Goal: Register for event/course

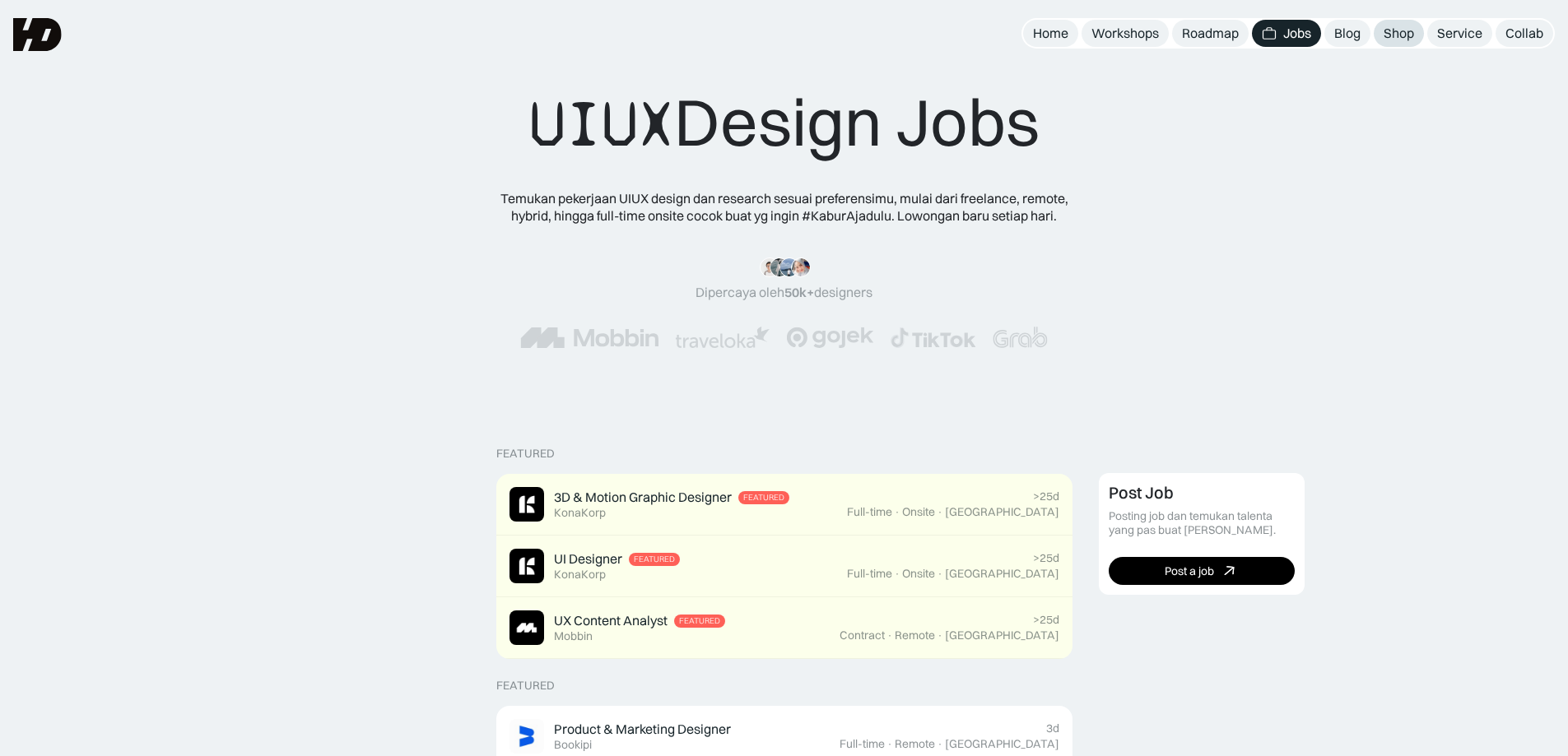
click at [1396, 37] on div "Shop" at bounding box center [1398, 33] width 31 height 18
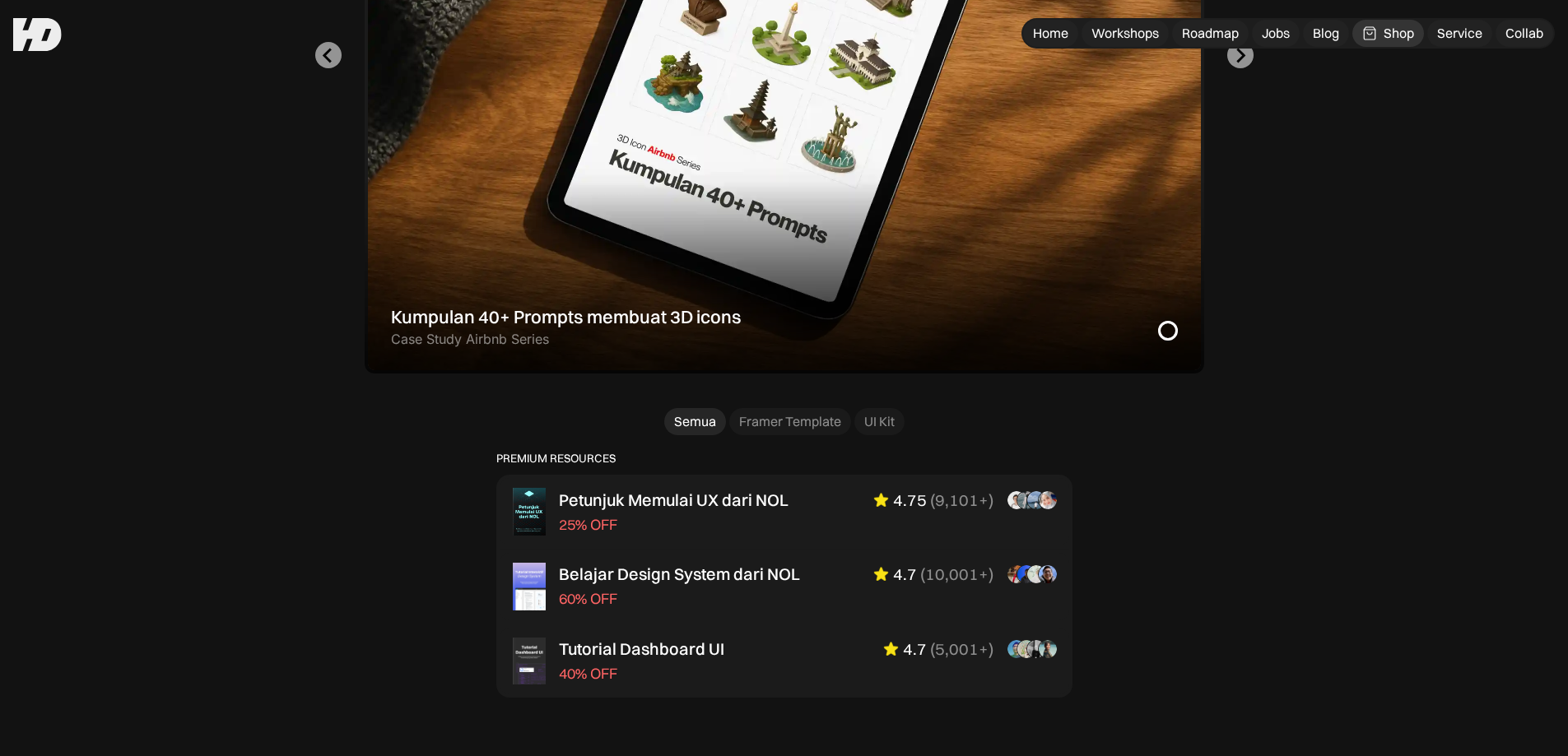
scroll to position [316, 0]
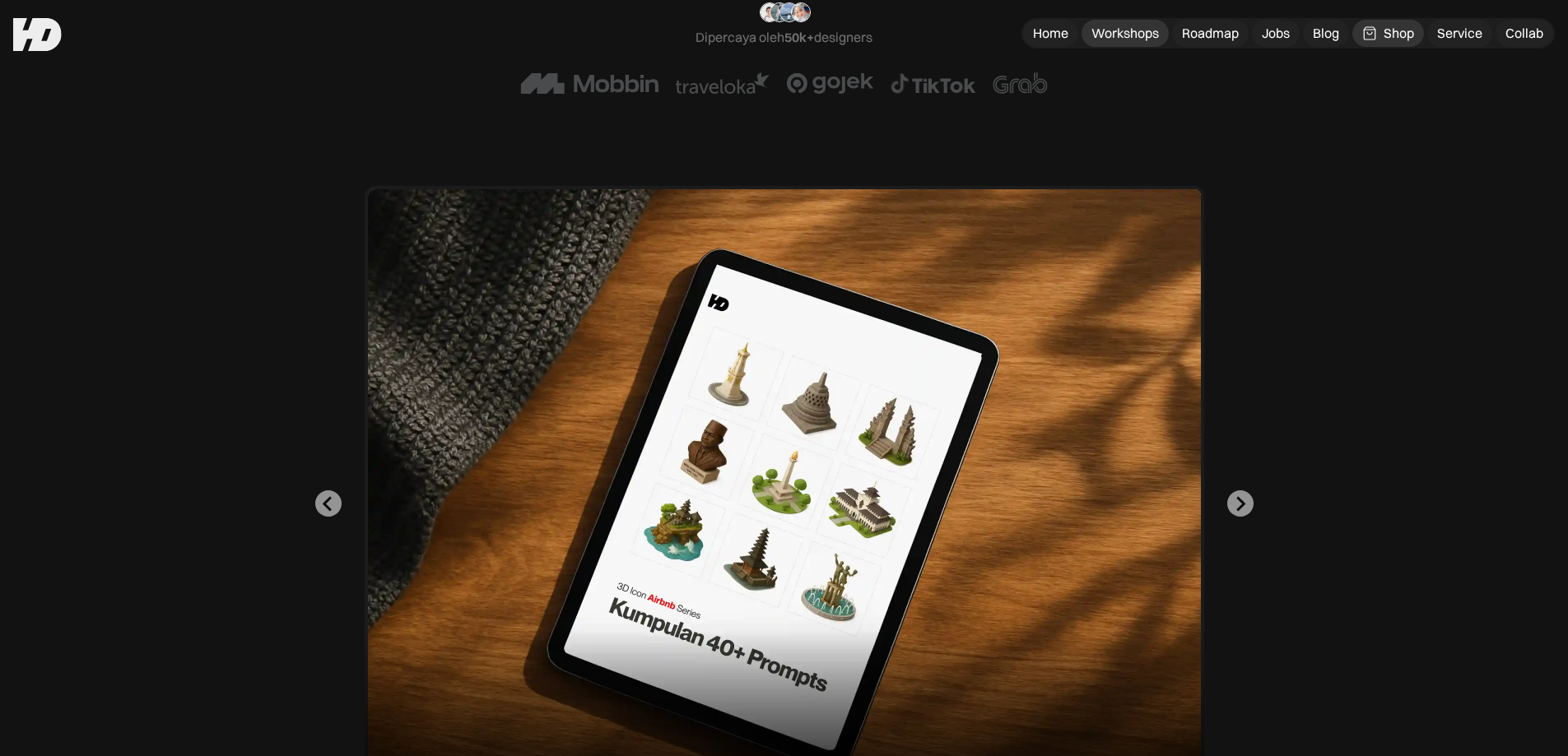
click at [1113, 29] on div "Workshops" at bounding box center [1125, 33] width 68 height 18
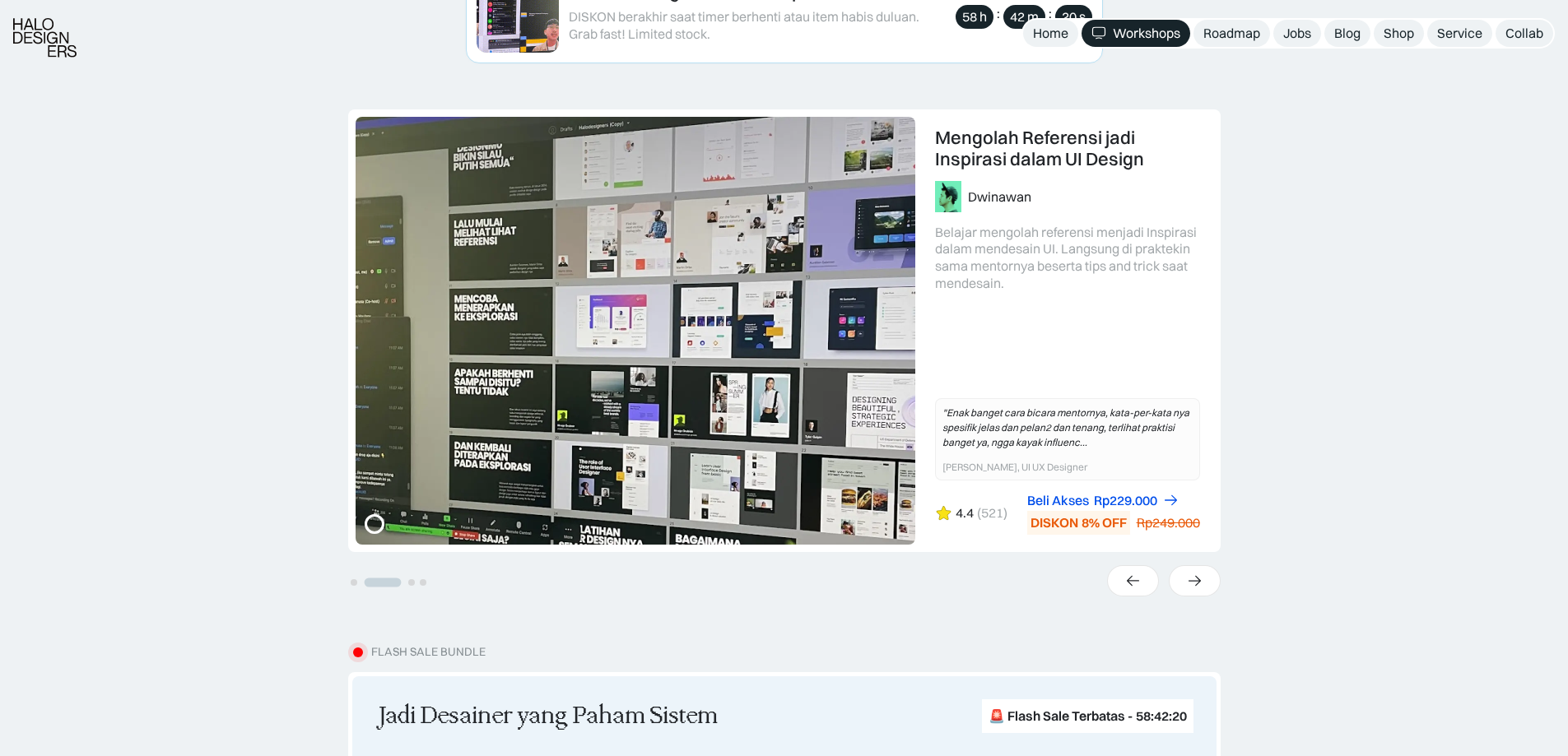
scroll to position [1317, 0]
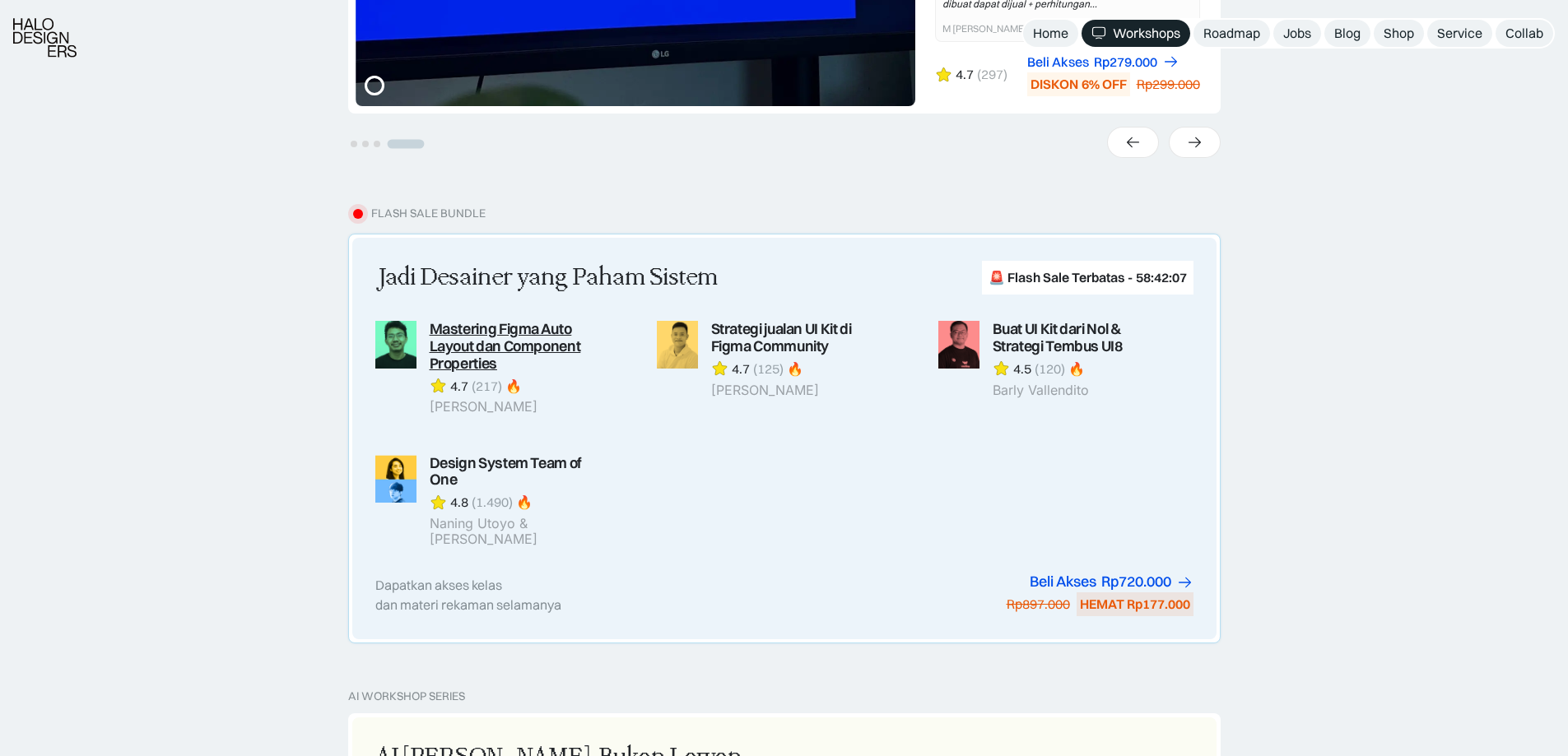
click at [544, 350] on link at bounding box center [502, 367] width 255 height 94
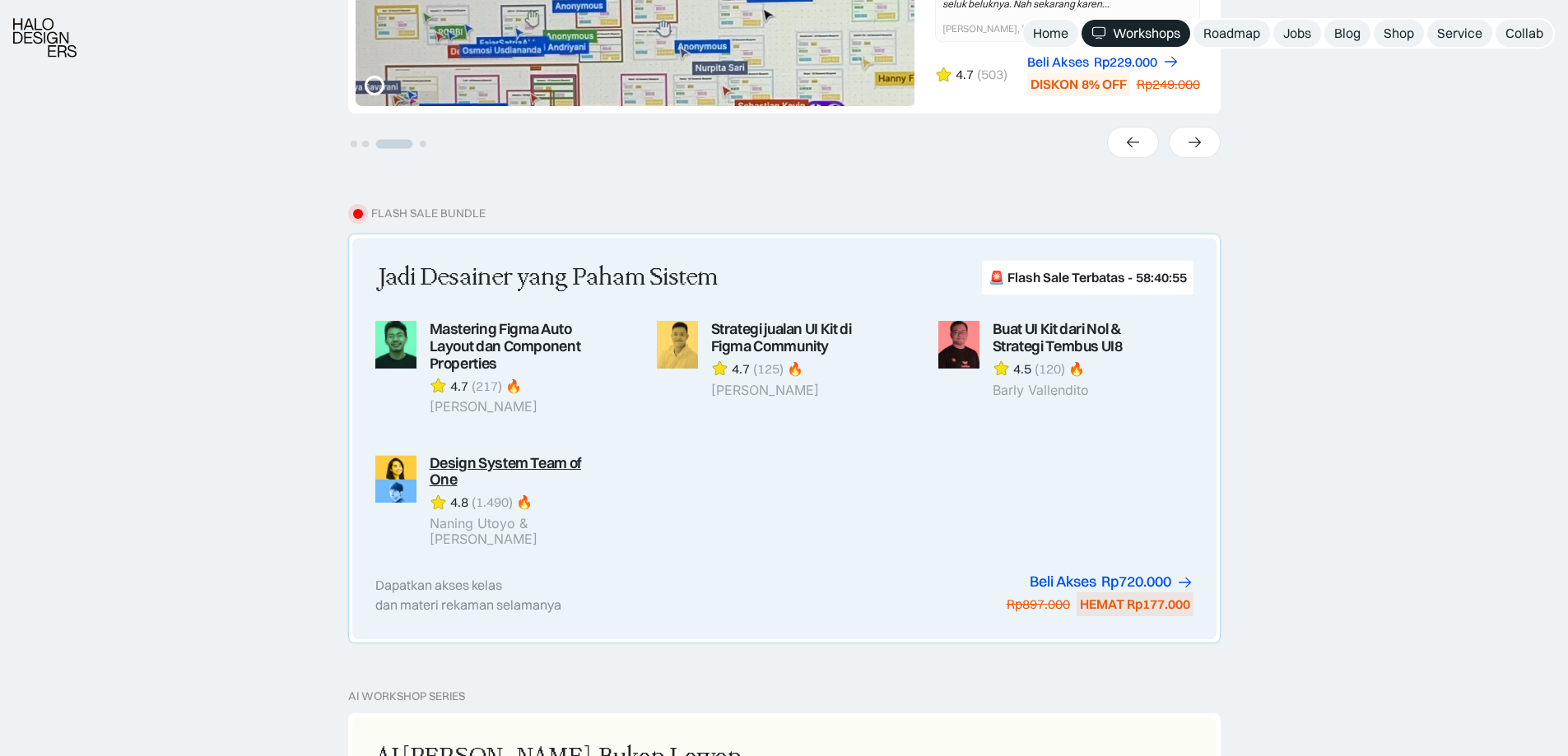
click at [515, 468] on link at bounding box center [502, 501] width 255 height 93
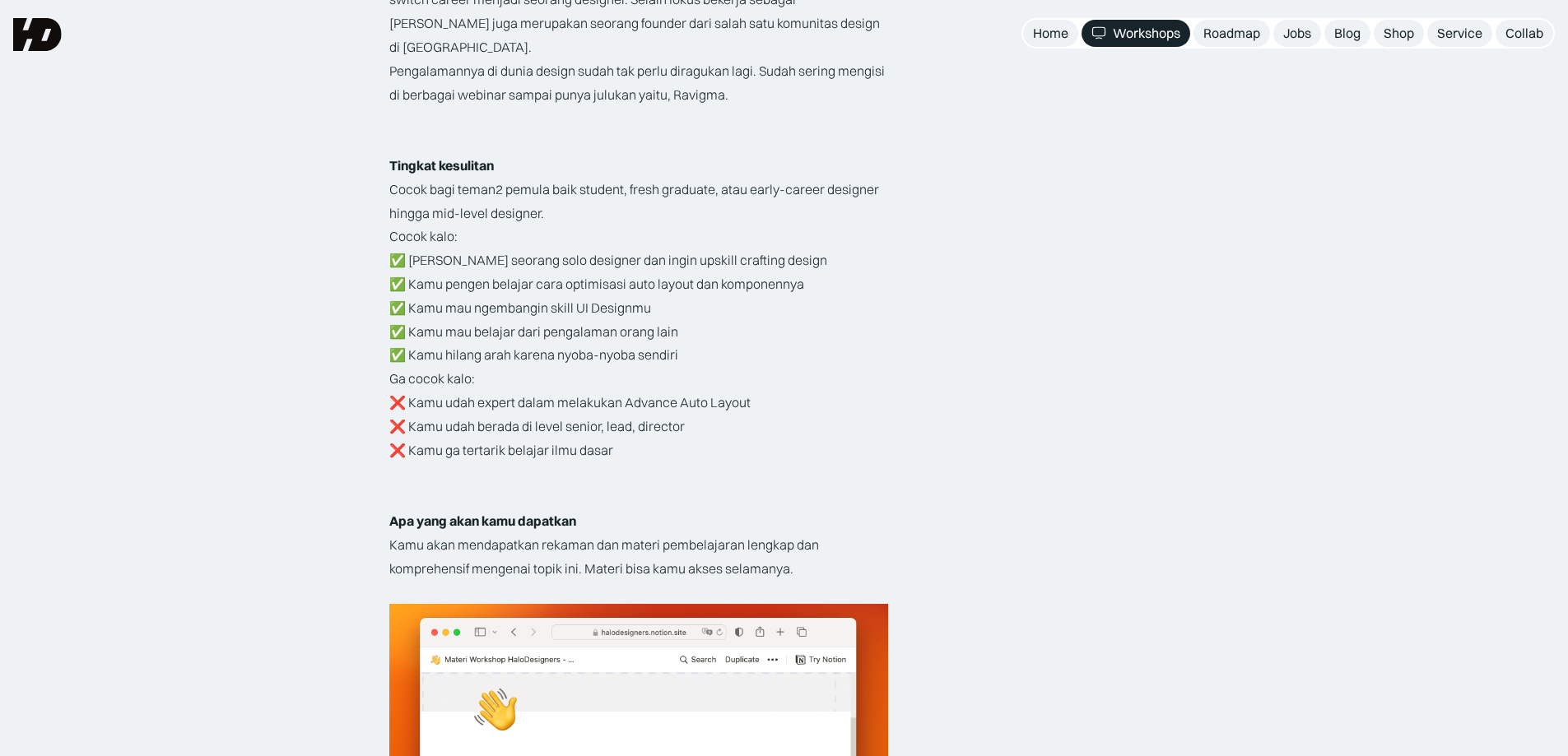
scroll to position [2633, 0]
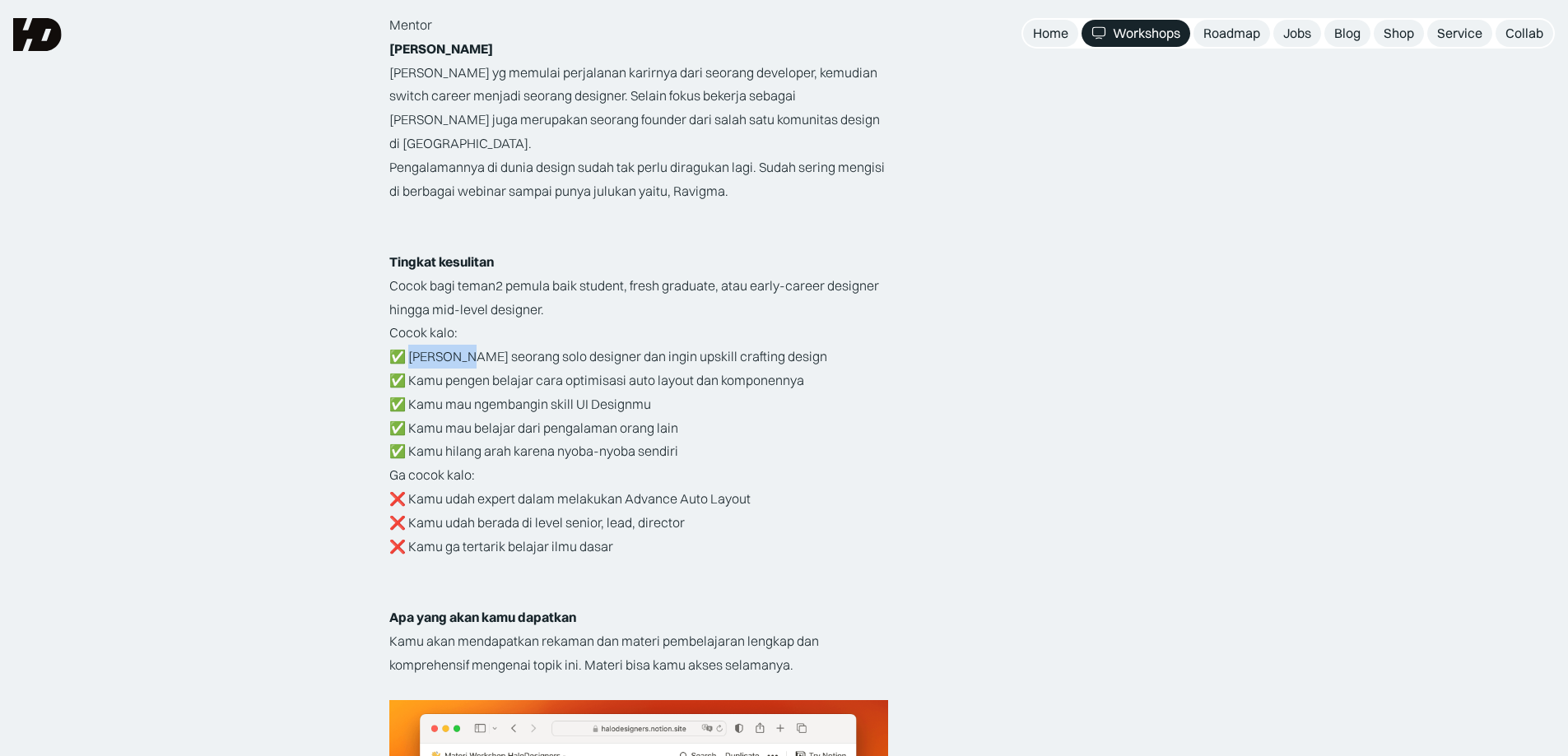
drag, startPoint x: 409, startPoint y: 337, endPoint x: 475, endPoint y: 339, distance: 66.0
click at [475, 339] on p "Cocok kalo: ✅ Kamu seorang solo designer dan ingin upskill crafting design ✅ Ka…" at bounding box center [638, 392] width 499 height 143
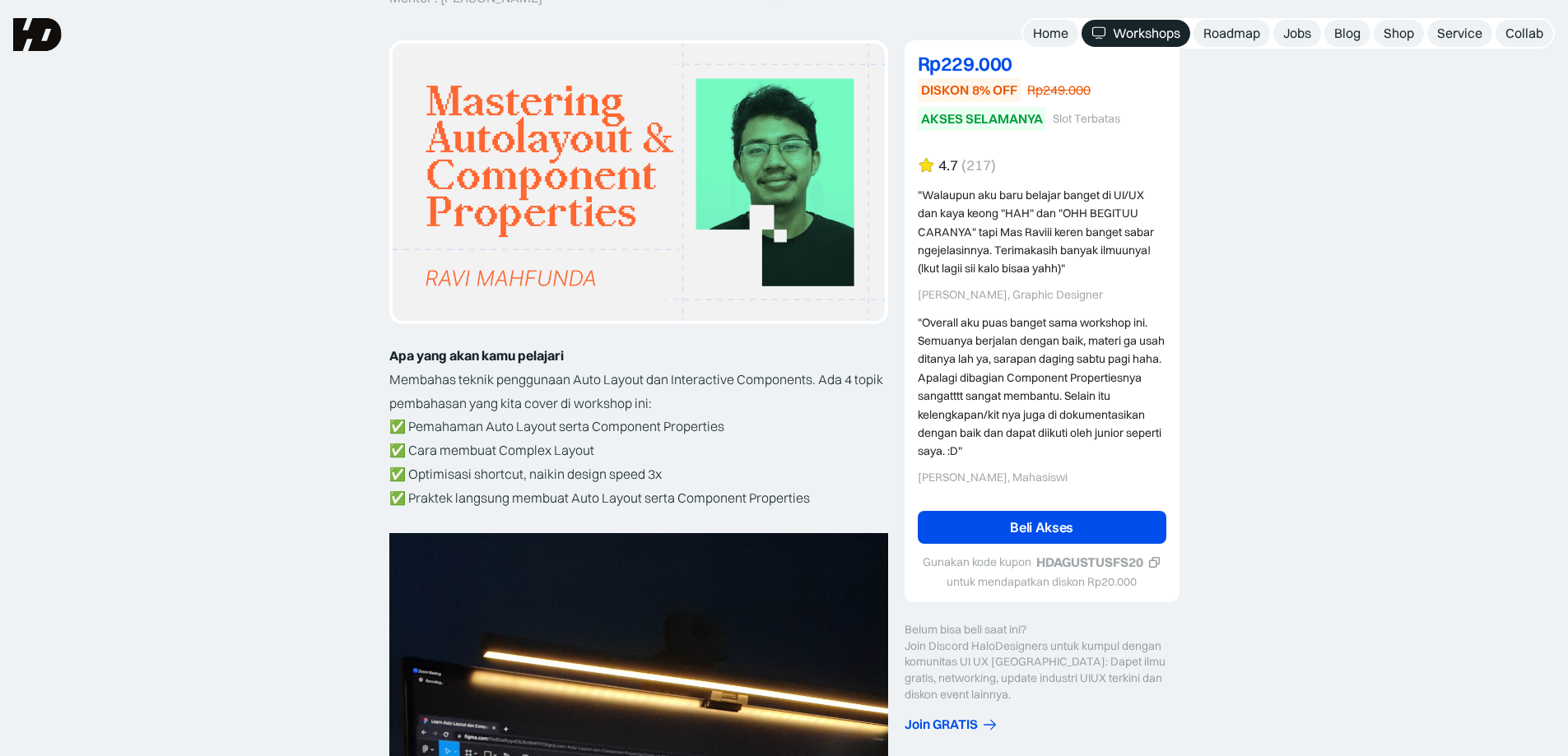
scroll to position [220, 0]
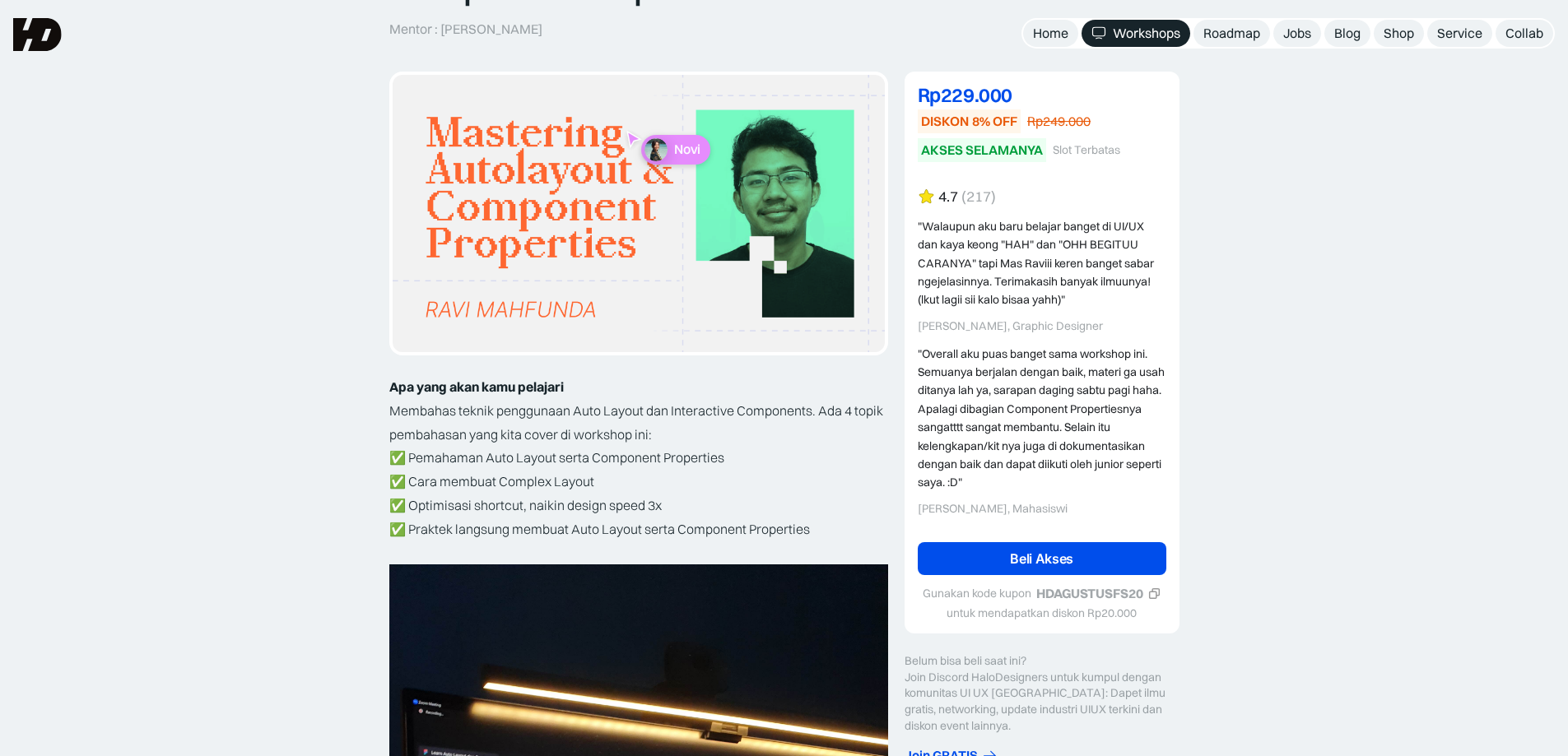
click at [1015, 555] on link "Beli Akses" at bounding box center [1041, 558] width 248 height 32
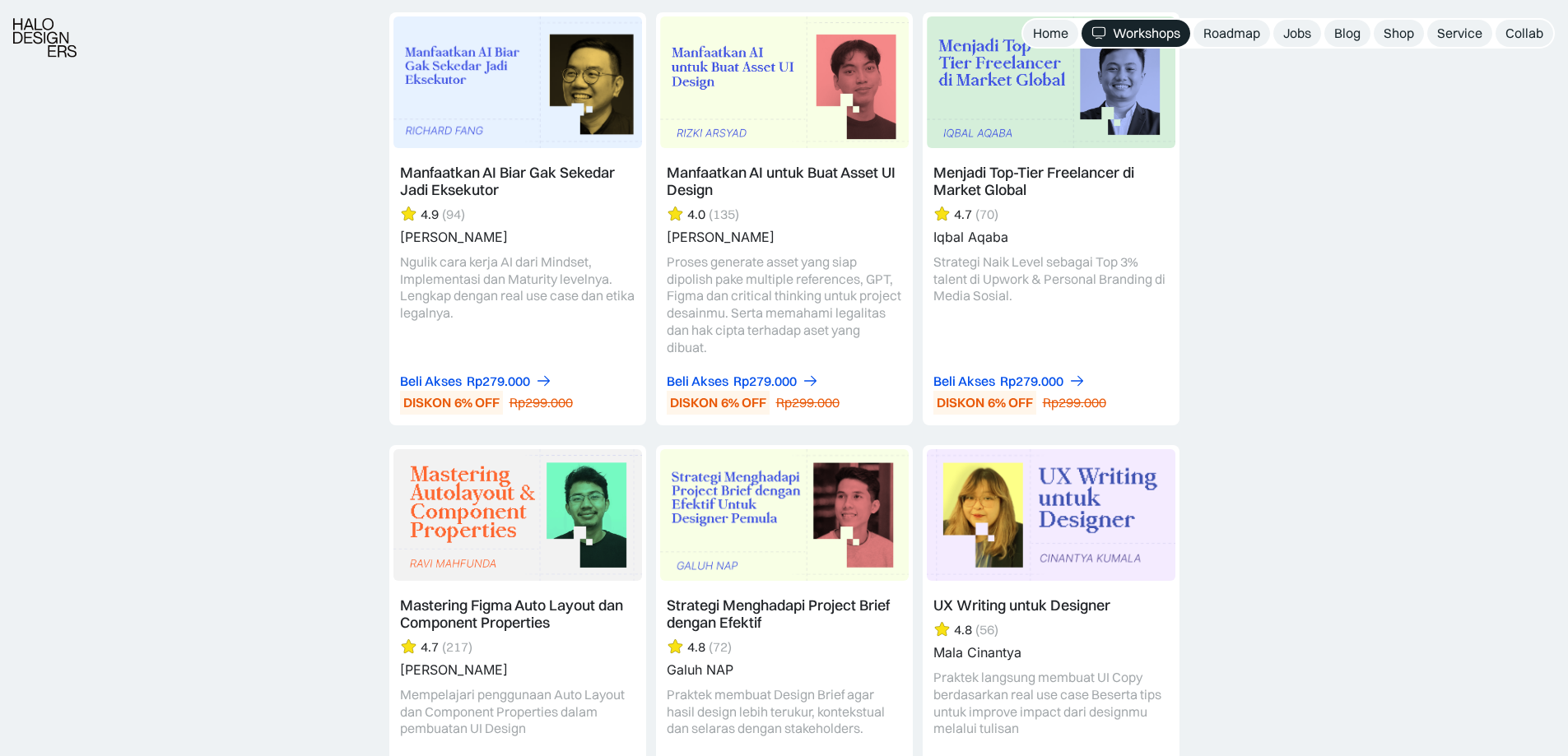
scroll to position [5092, 0]
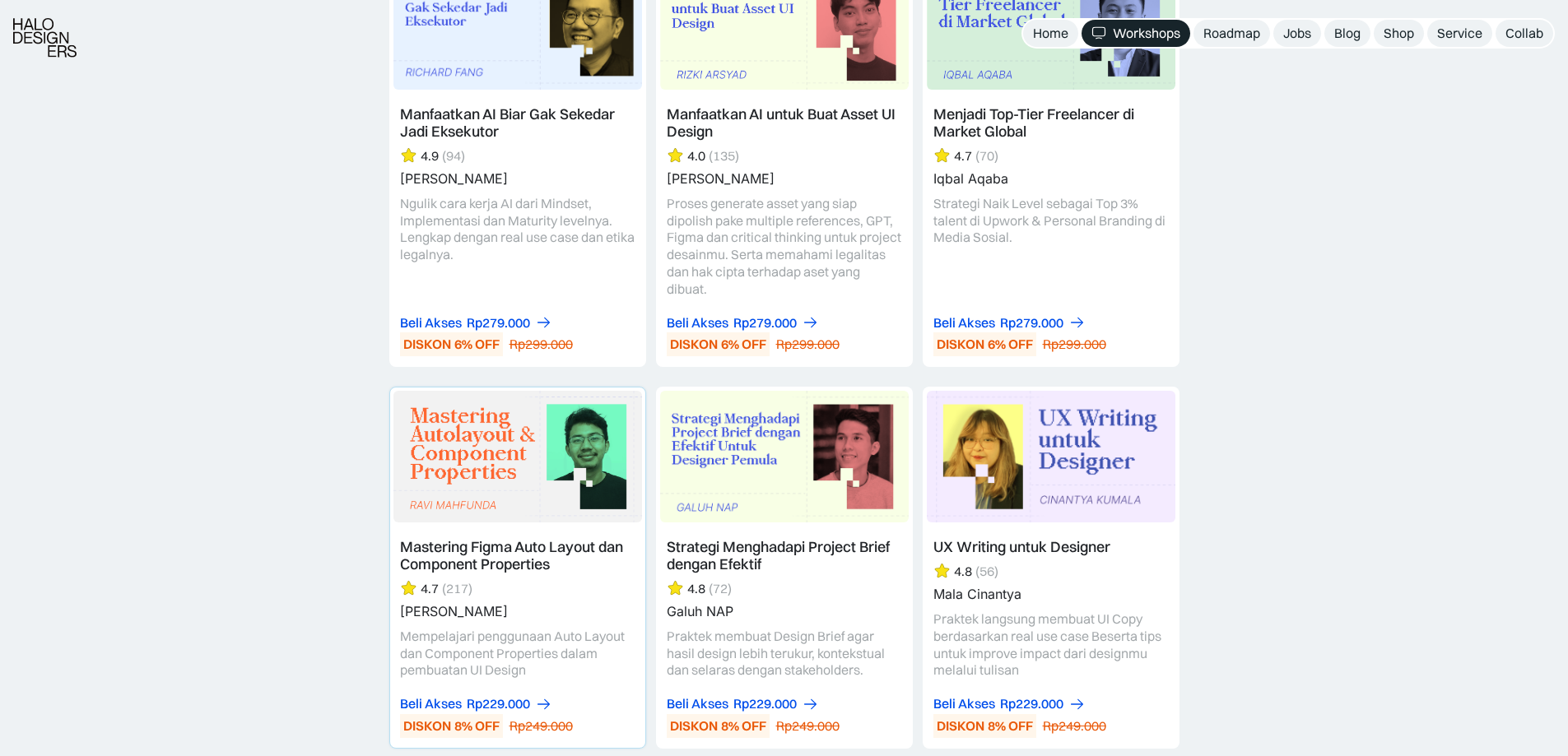
click at [433, 536] on link at bounding box center [517, 568] width 255 height 360
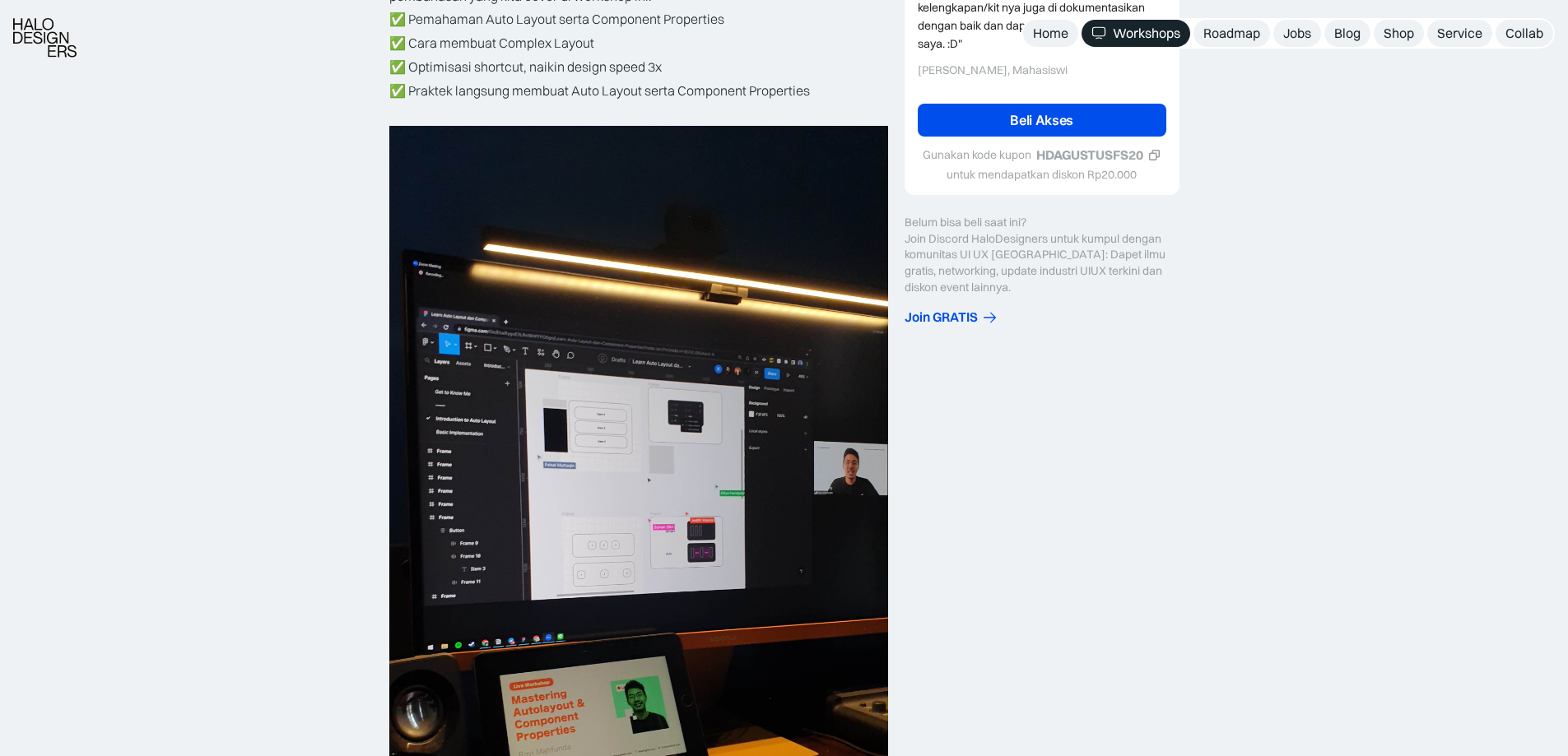
scroll to position [878, 0]
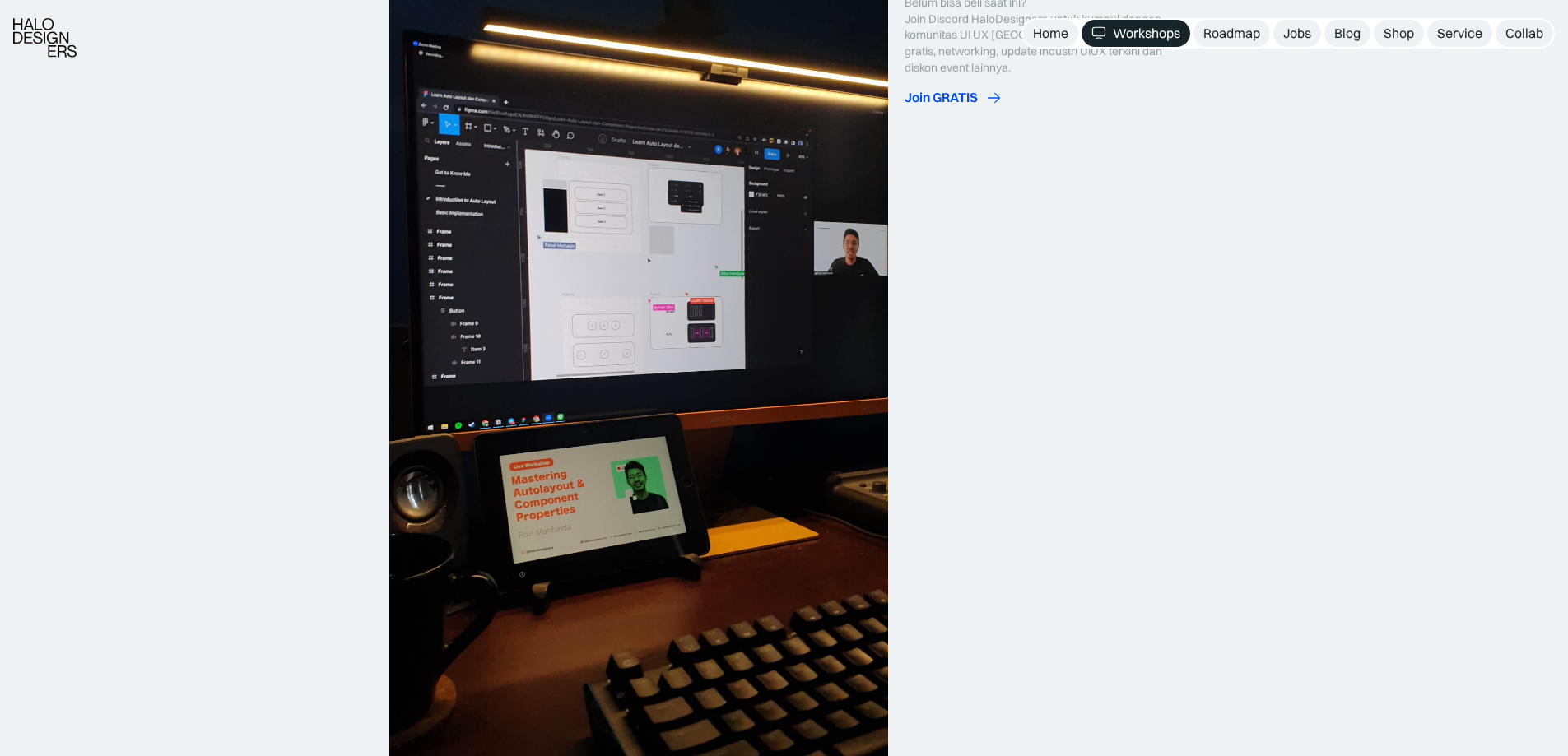
click at [942, 103] on div "Join GRATIS" at bounding box center [941, 97] width 73 height 18
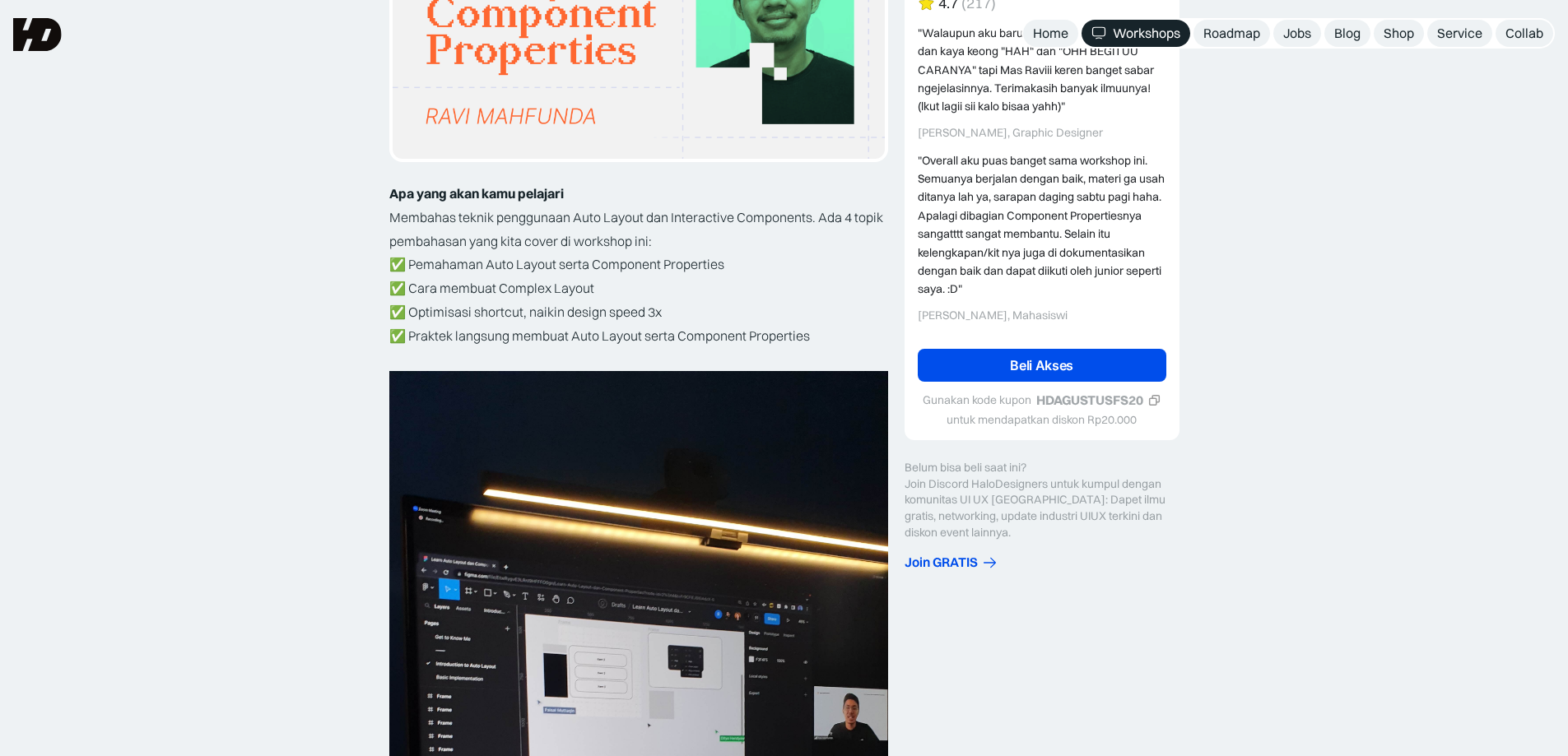
scroll to position [0, 0]
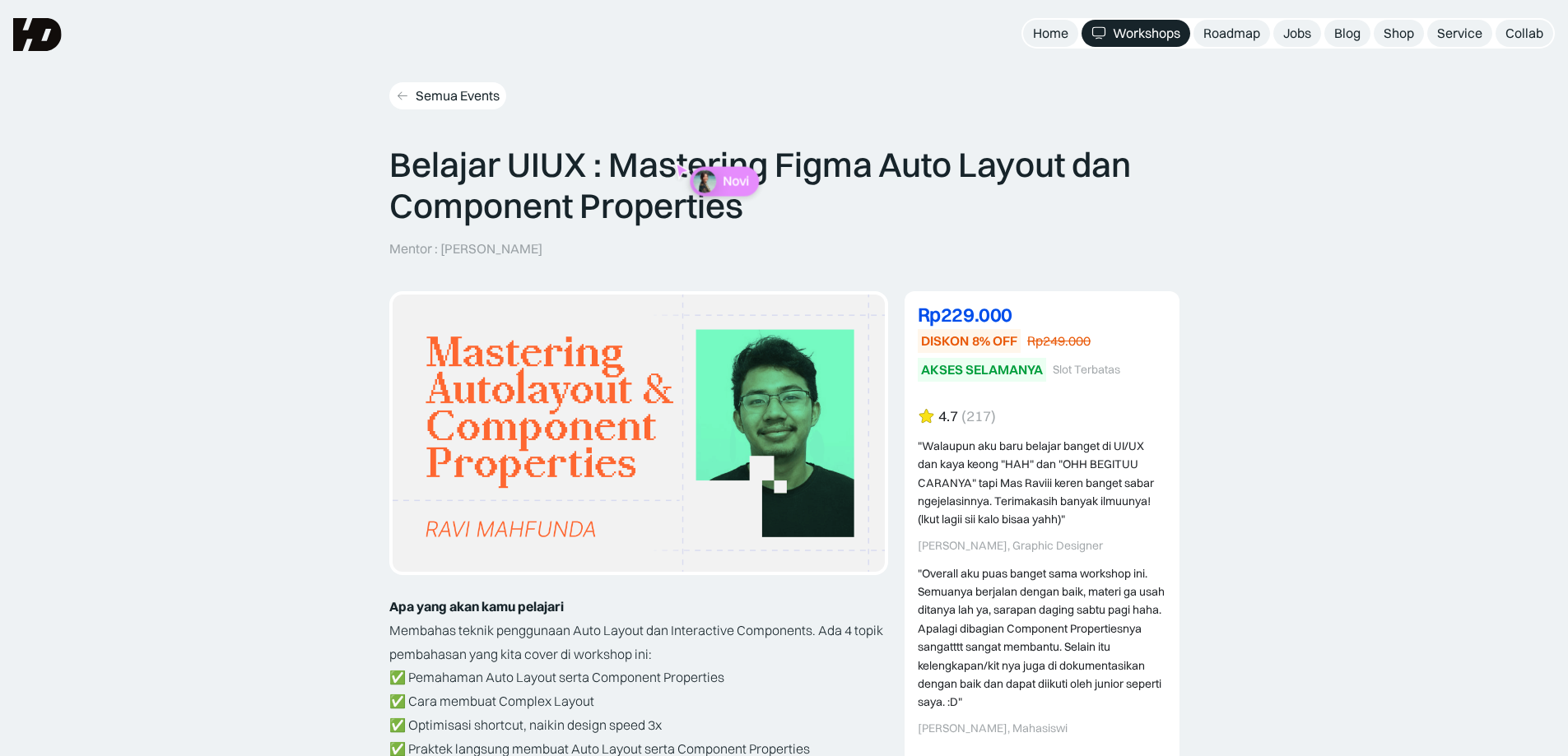
click at [414, 94] on link "Semua Events" at bounding box center [447, 96] width 117 height 28
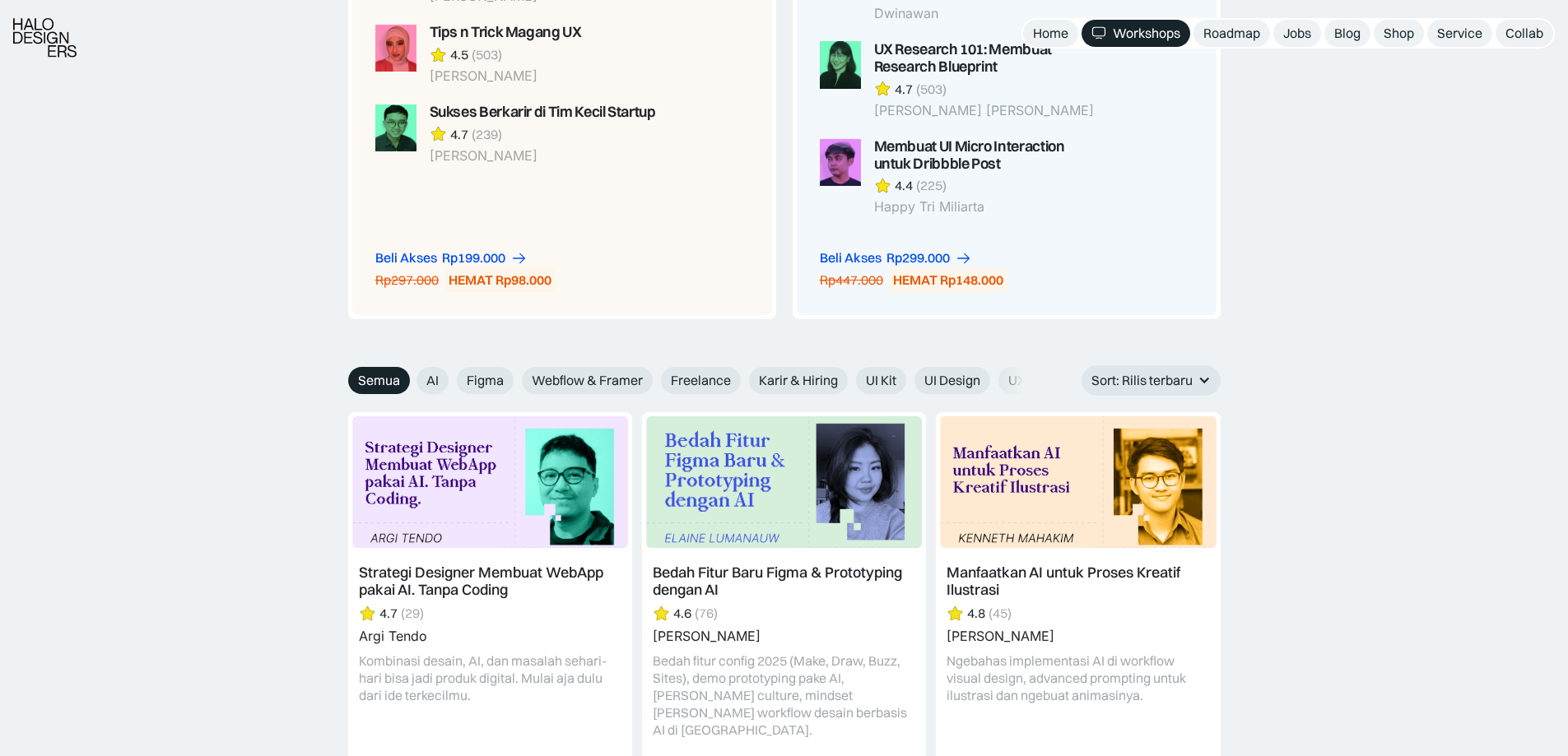
scroll to position [2633, 0]
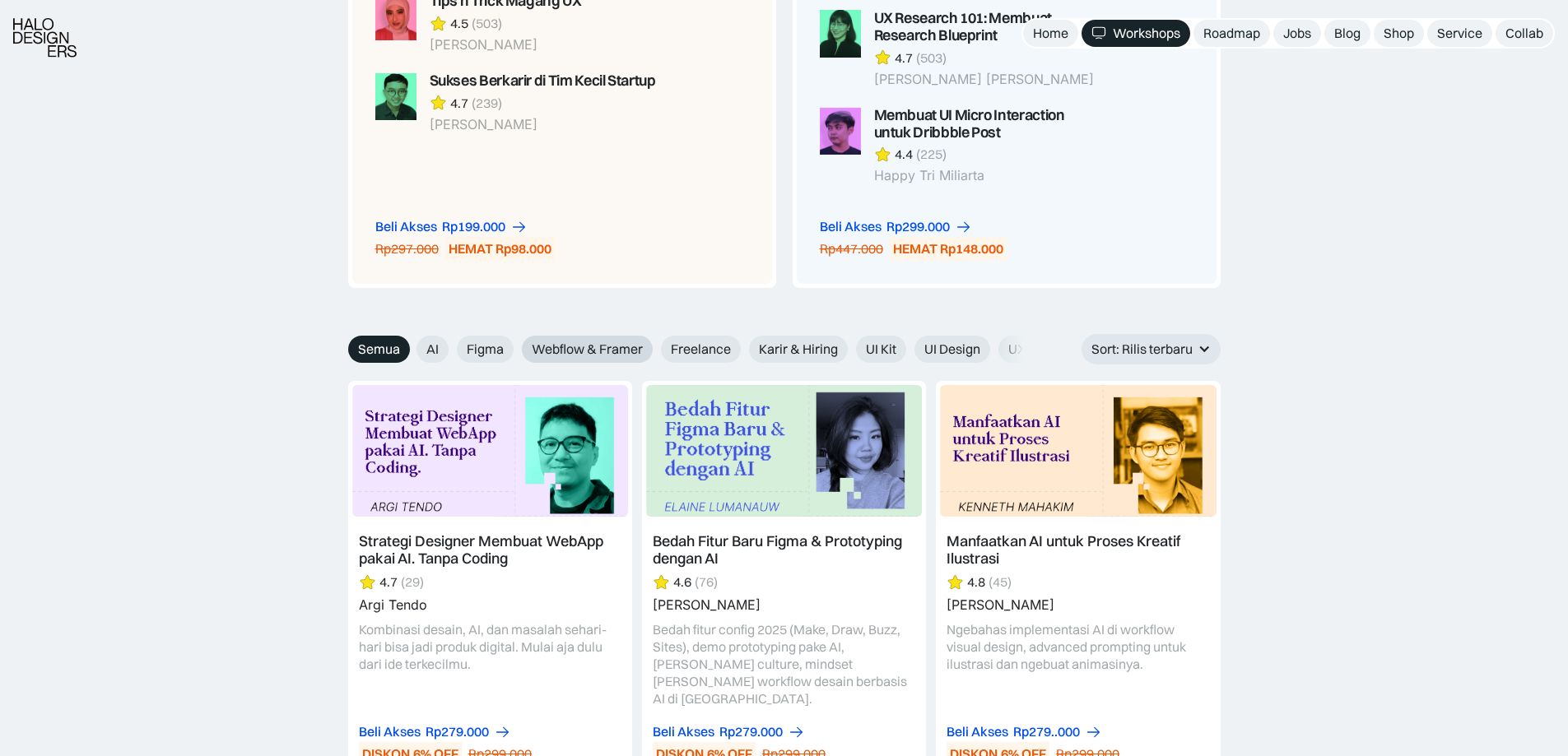
click at [563, 341] on span "Webflow & Framer" at bounding box center [587, 349] width 111 height 18
click at [410, 339] on input "Webflow & Framer" at bounding box center [405, 344] width 11 height 11
radio input "true"
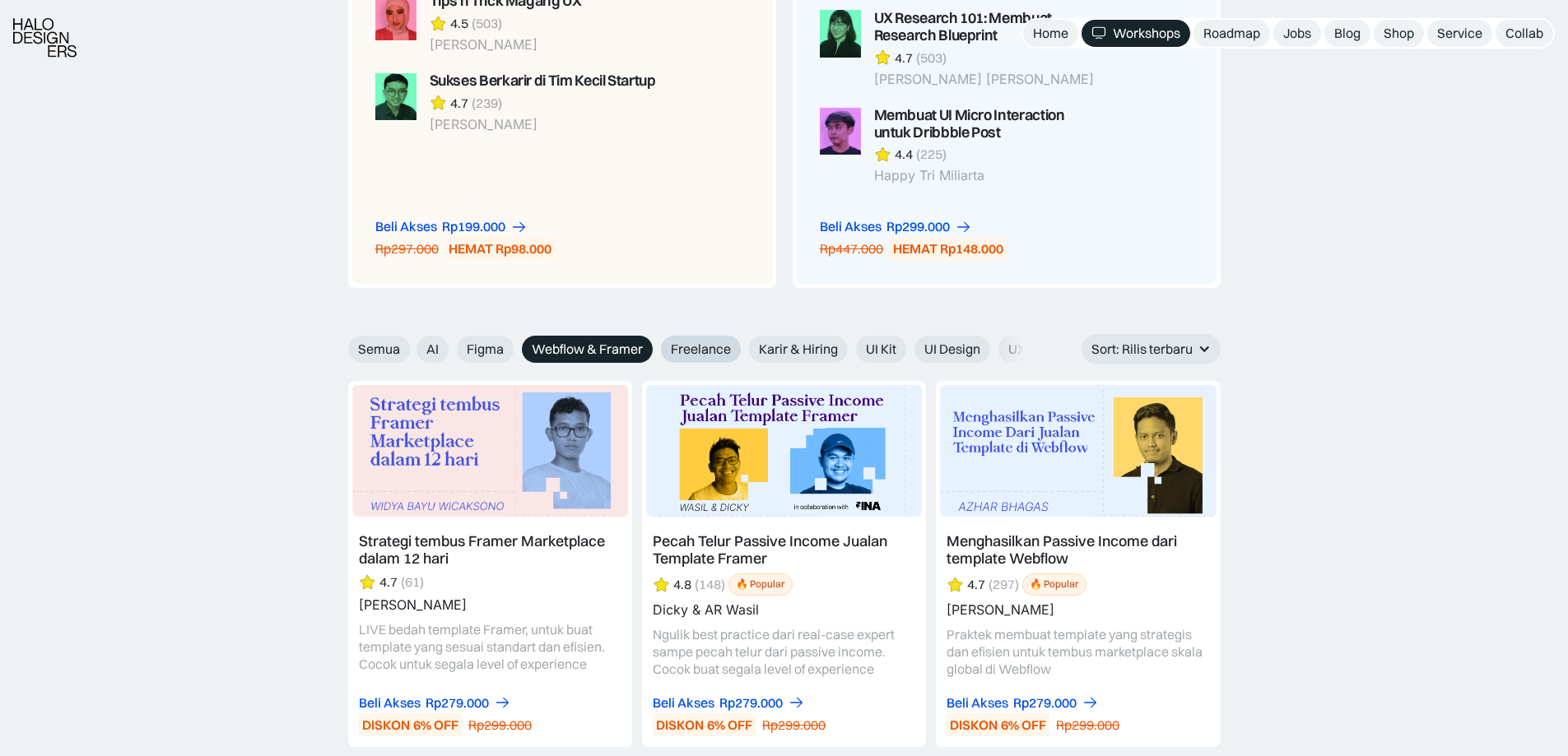
click at [701, 341] on span "Freelance" at bounding box center [700, 349] width 60 height 18
click at [410, 339] on input "Freelance" at bounding box center [405, 344] width 11 height 11
radio input "true"
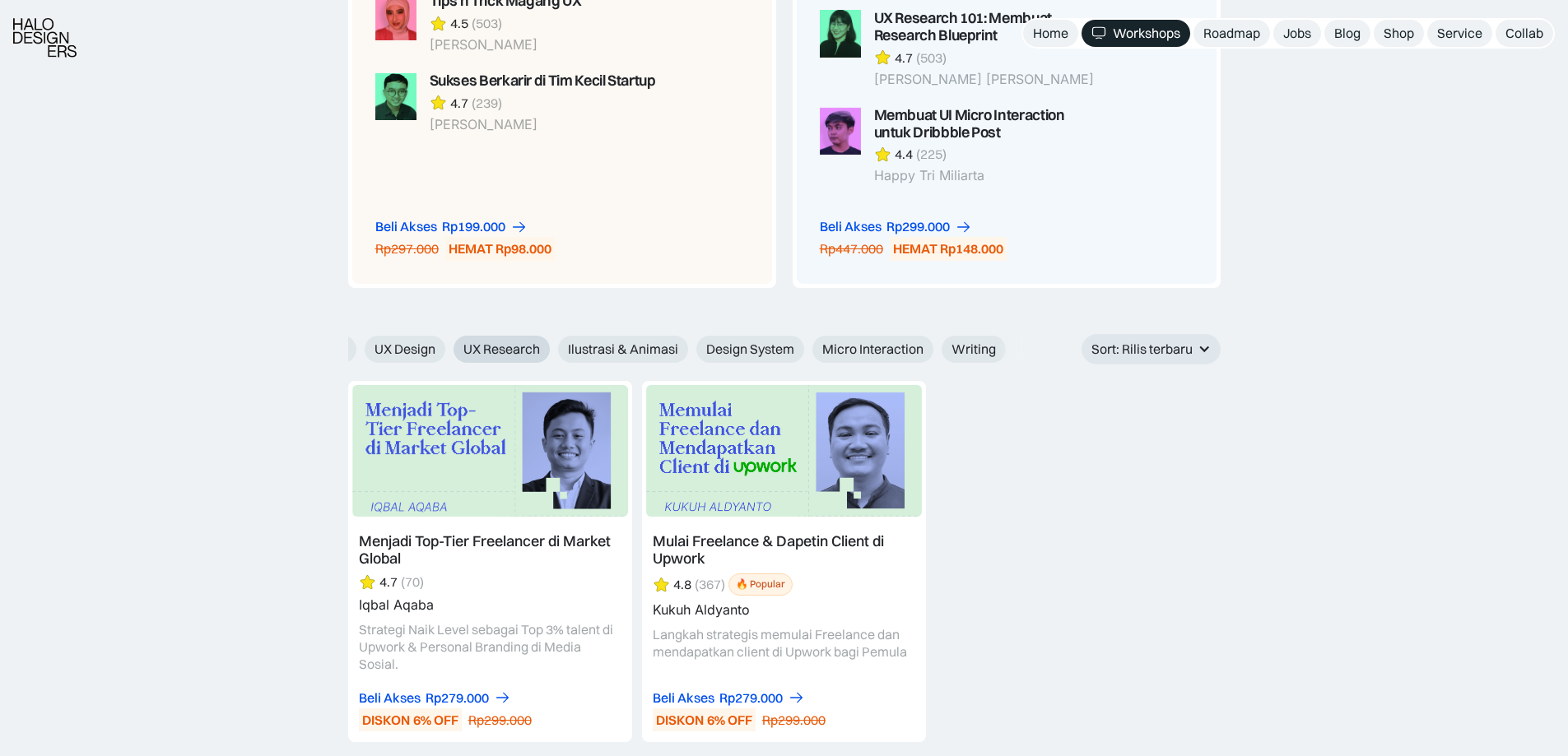
scroll to position [0, 635]
drag, startPoint x: 820, startPoint y: 329, endPoint x: 449, endPoint y: 328, distance: 371.0
click at [449, 336] on div "AI Figma Webflow & Framer Freelance Karir & Hiring UI Kit UI Design UX Design U…" at bounding box center [393, 349] width 1223 height 28
click at [750, 341] on span "Design System" at bounding box center [749, 349] width 88 height 18
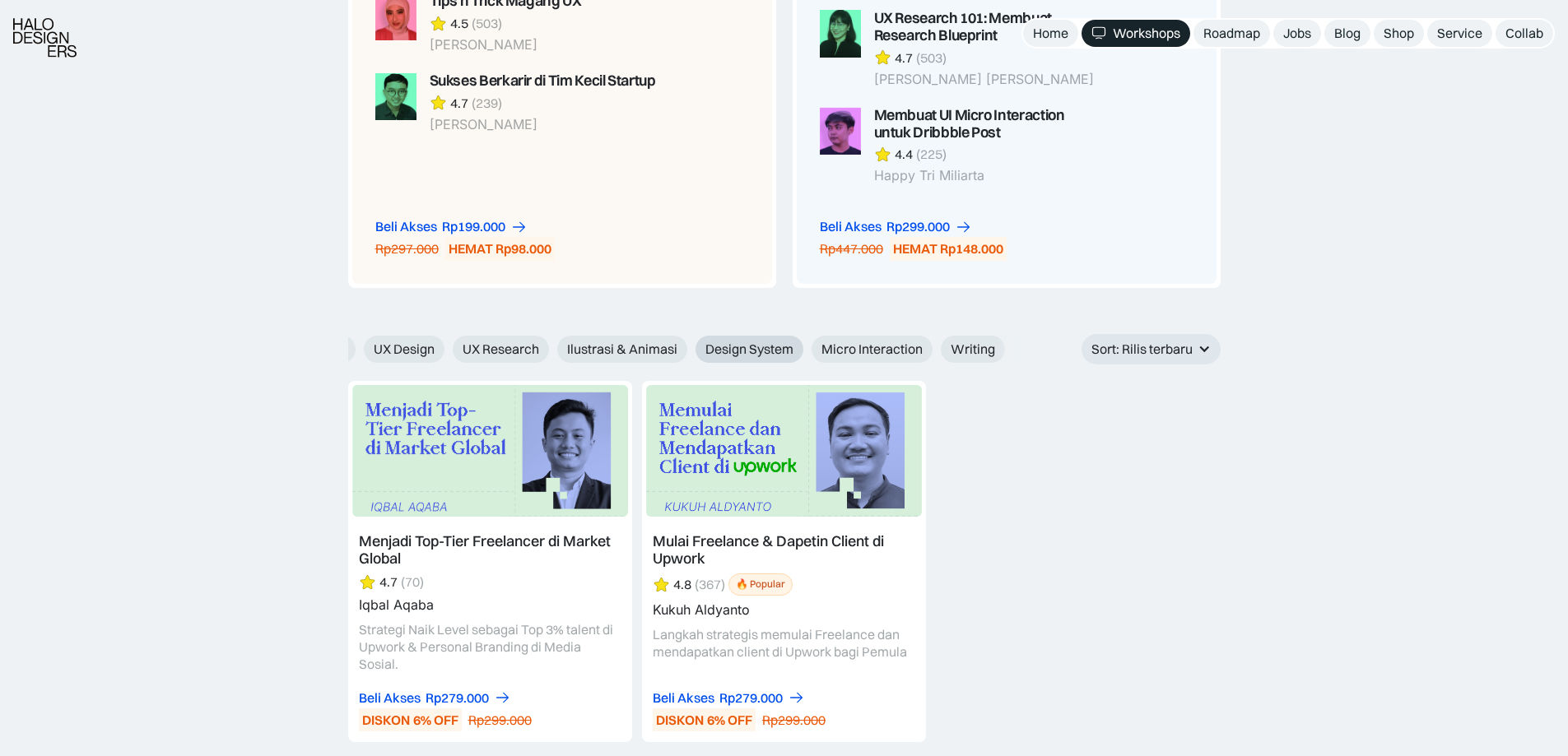
radio input "true"
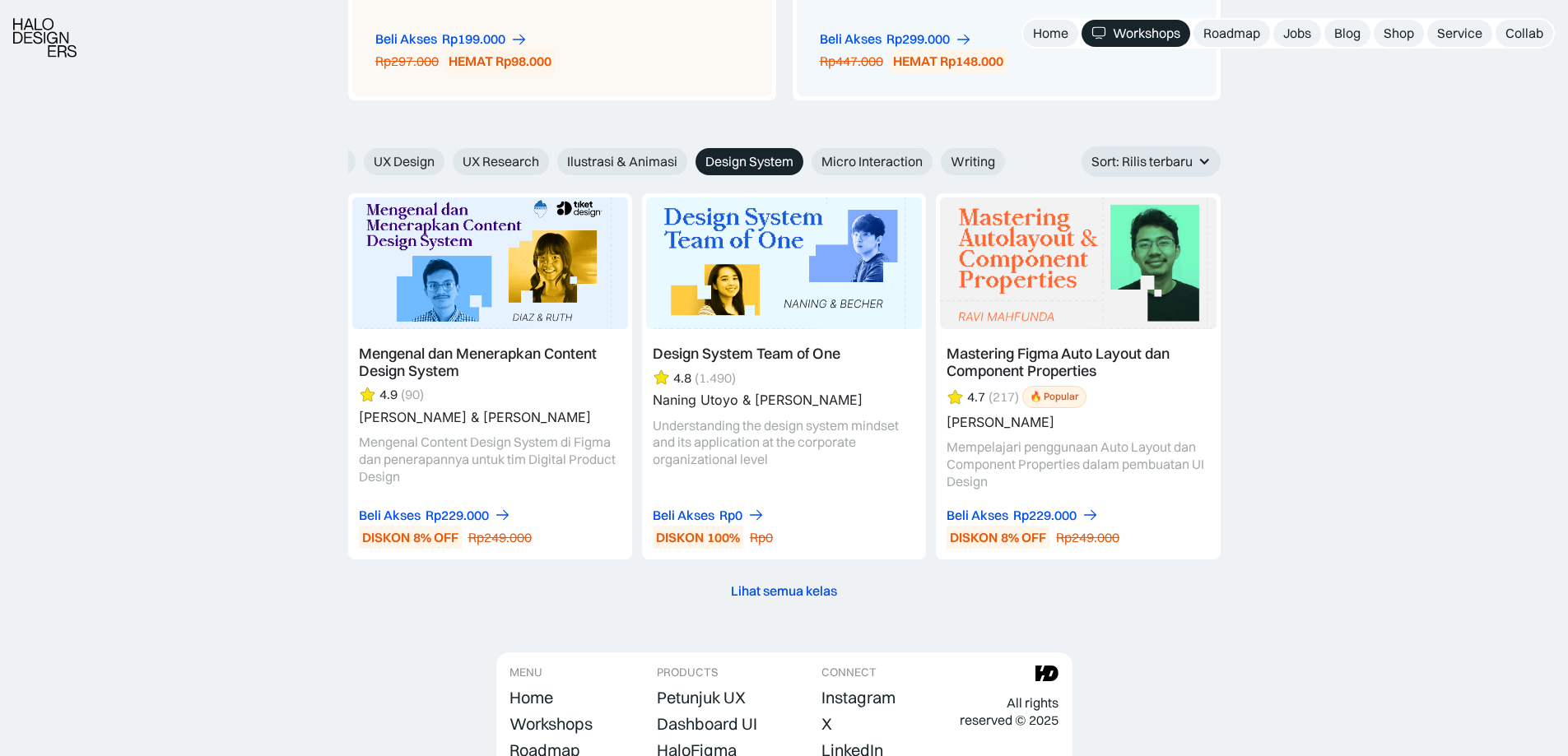
scroll to position [2854, 0]
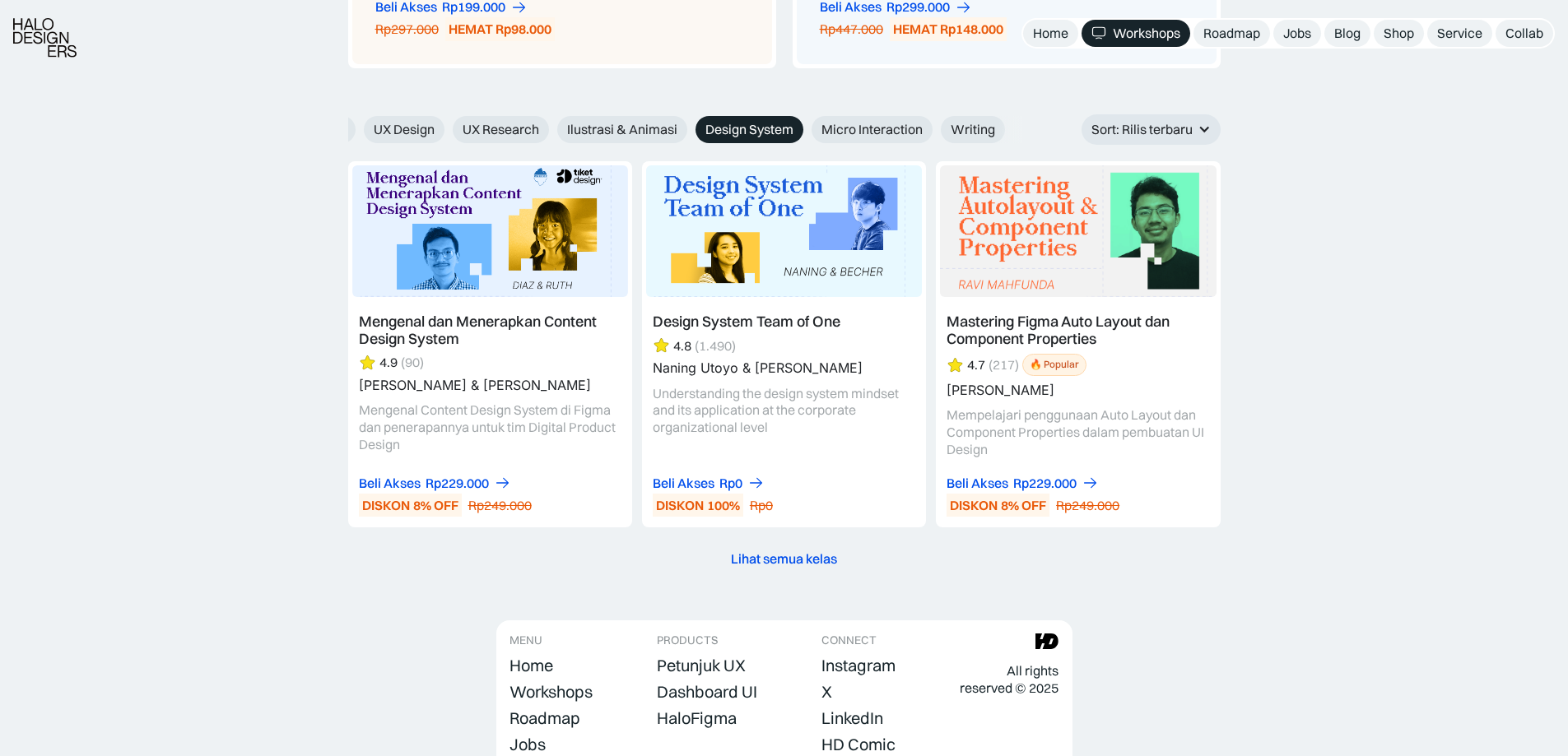
click at [822, 319] on link at bounding box center [784, 345] width 283 height 367
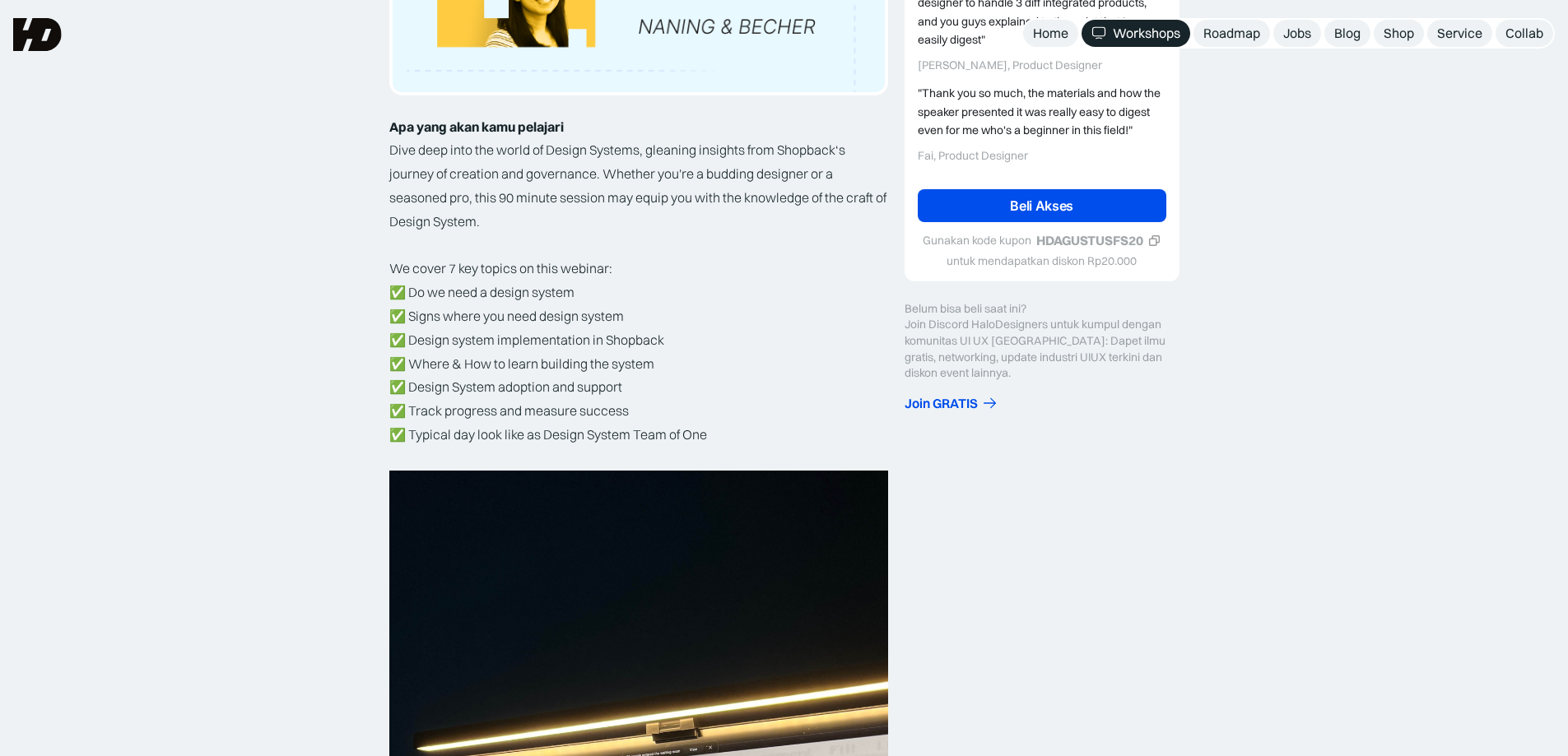
scroll to position [220, 0]
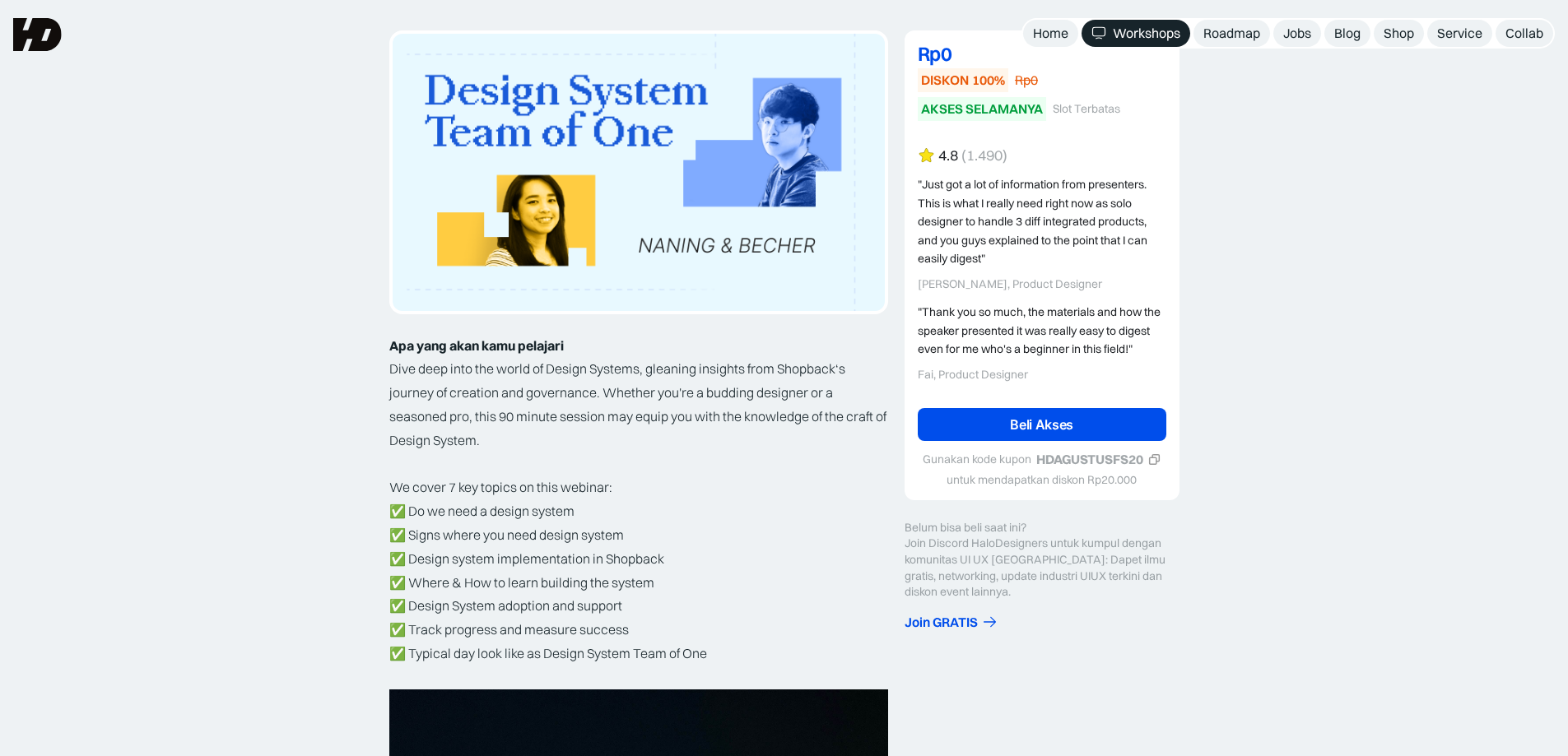
click at [1022, 420] on link "Beli Akses" at bounding box center [1041, 424] width 248 height 32
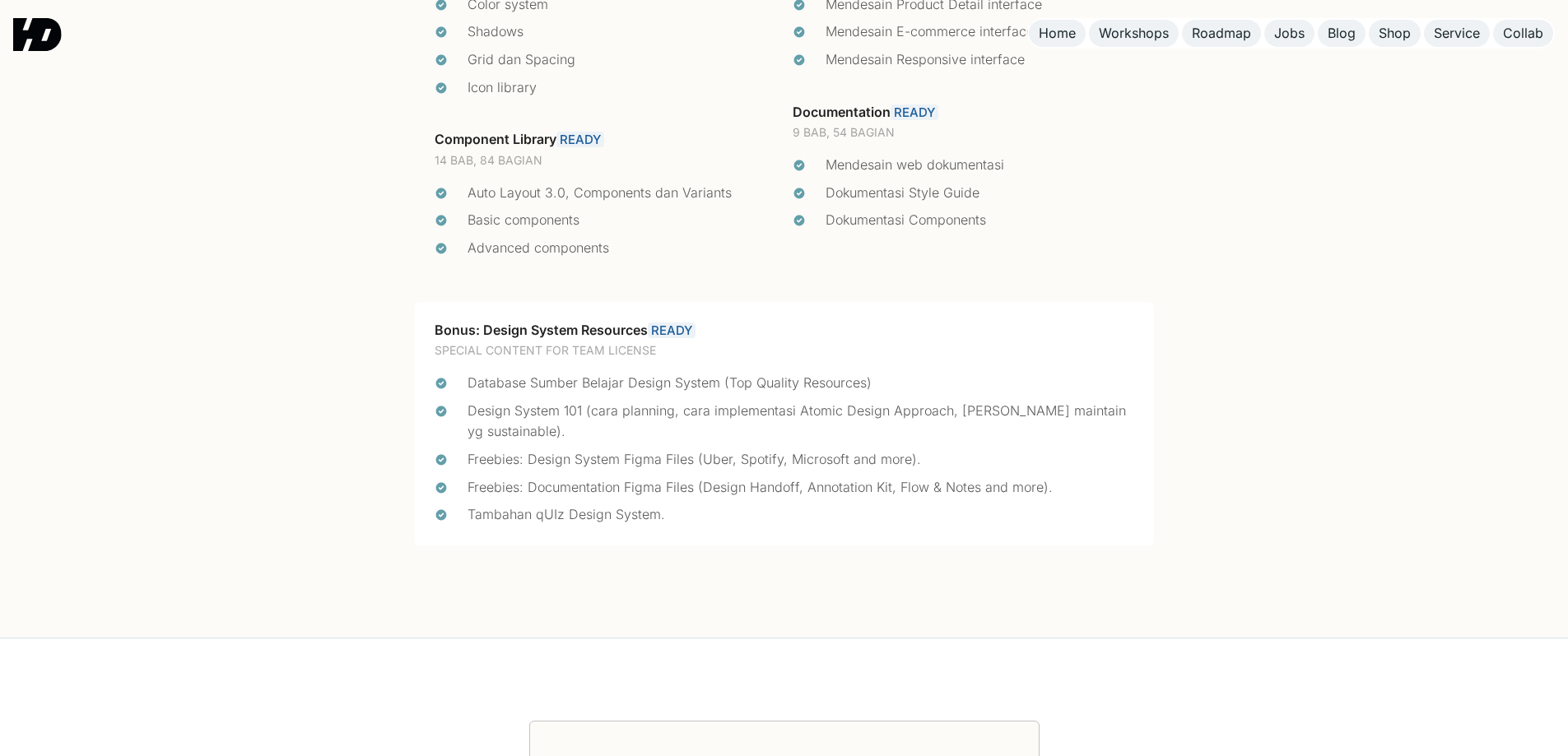
scroll to position [3512, 0]
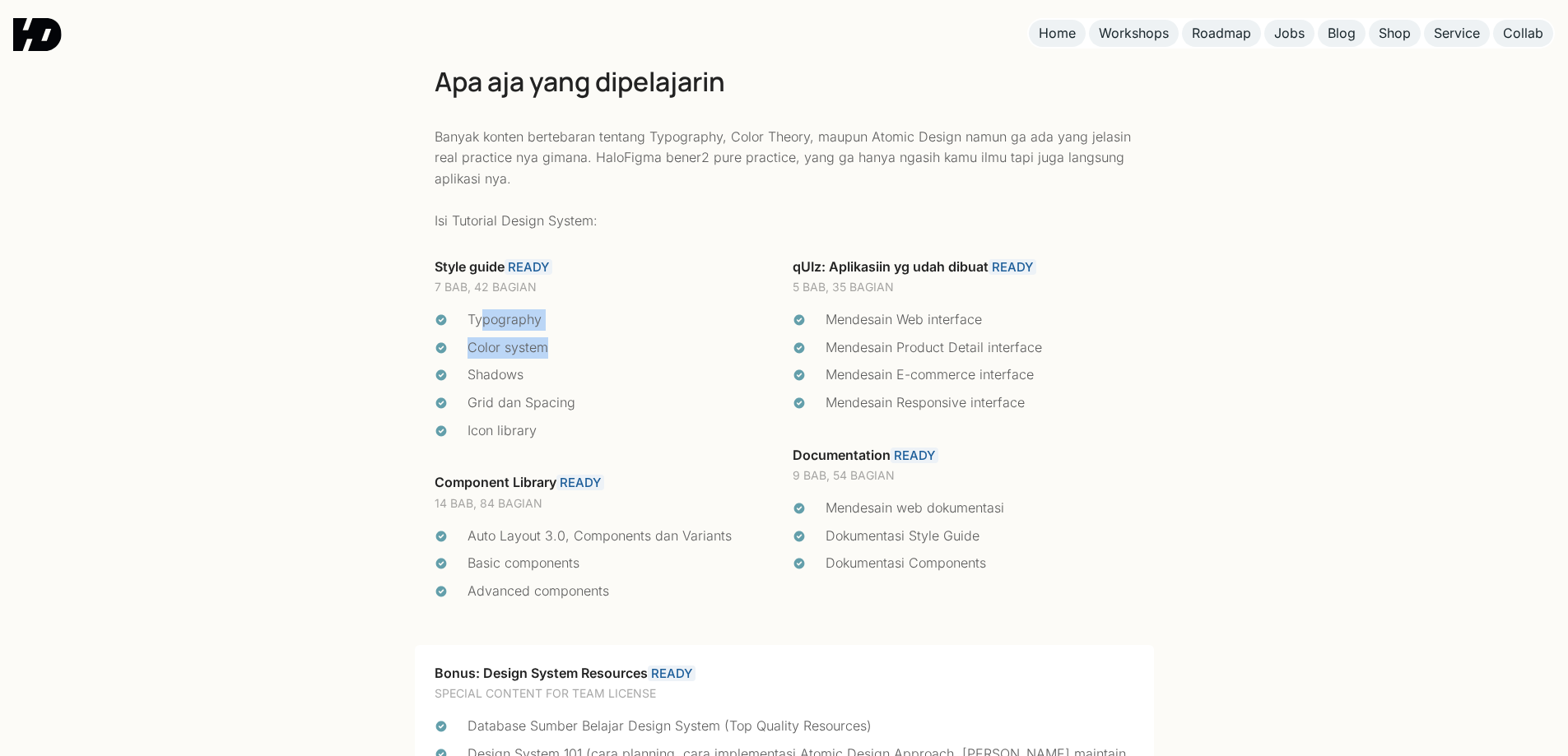
drag, startPoint x: 480, startPoint y: 324, endPoint x: 614, endPoint y: 349, distance: 136.3
click at [612, 348] on ul "Typography Color system Shadows Grid dan Spacing Icon library" at bounding box center [604, 375] width 342 height 132
click at [784, 337] on div "qUIz: Aplikasiin yg udah dibuat READY 5 BAB, 35 BAGIAN Mendesain Web interface …" at bounding box center [964, 441] width 358 height 387
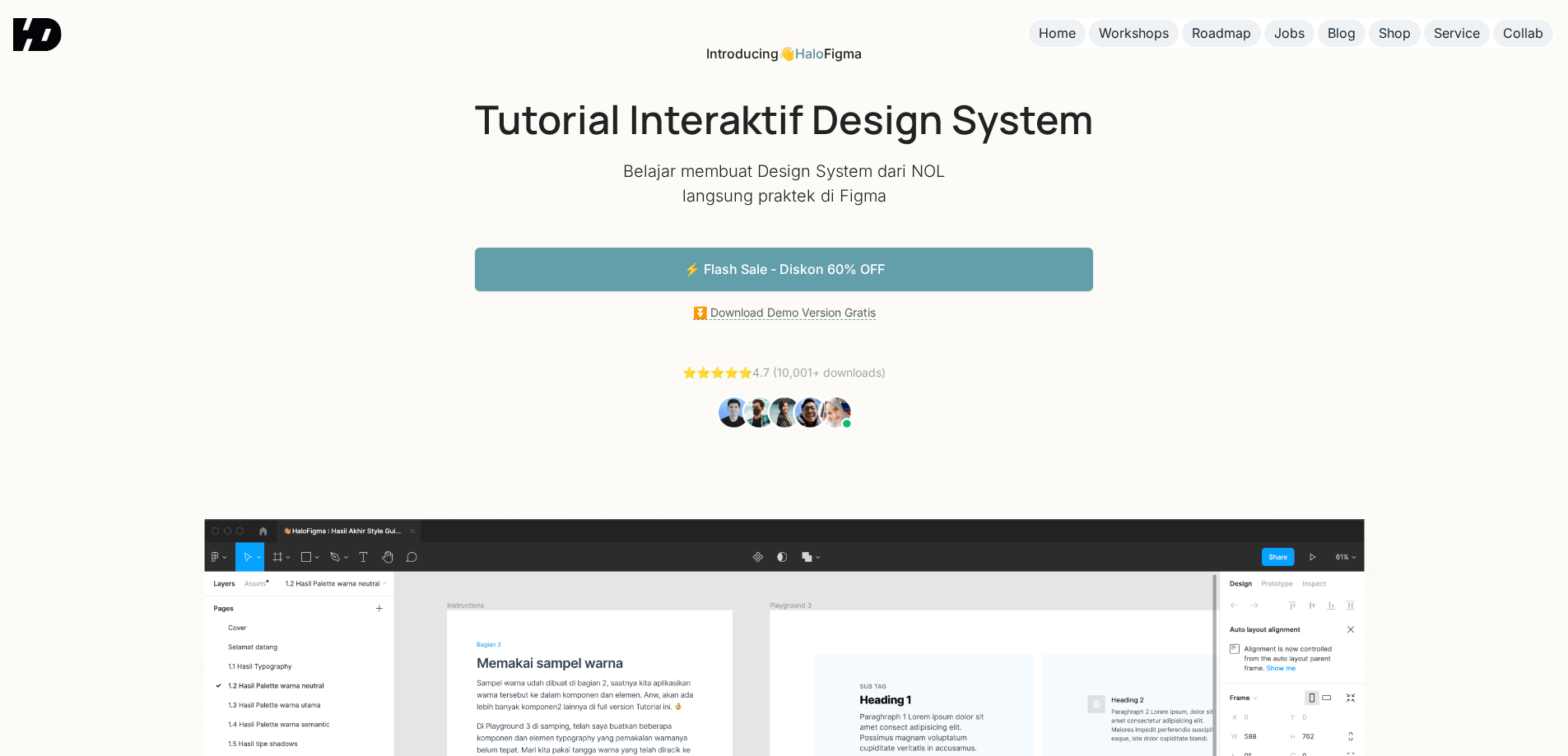
scroll to position [0, 0]
